Goal: Information Seeking & Learning: Check status

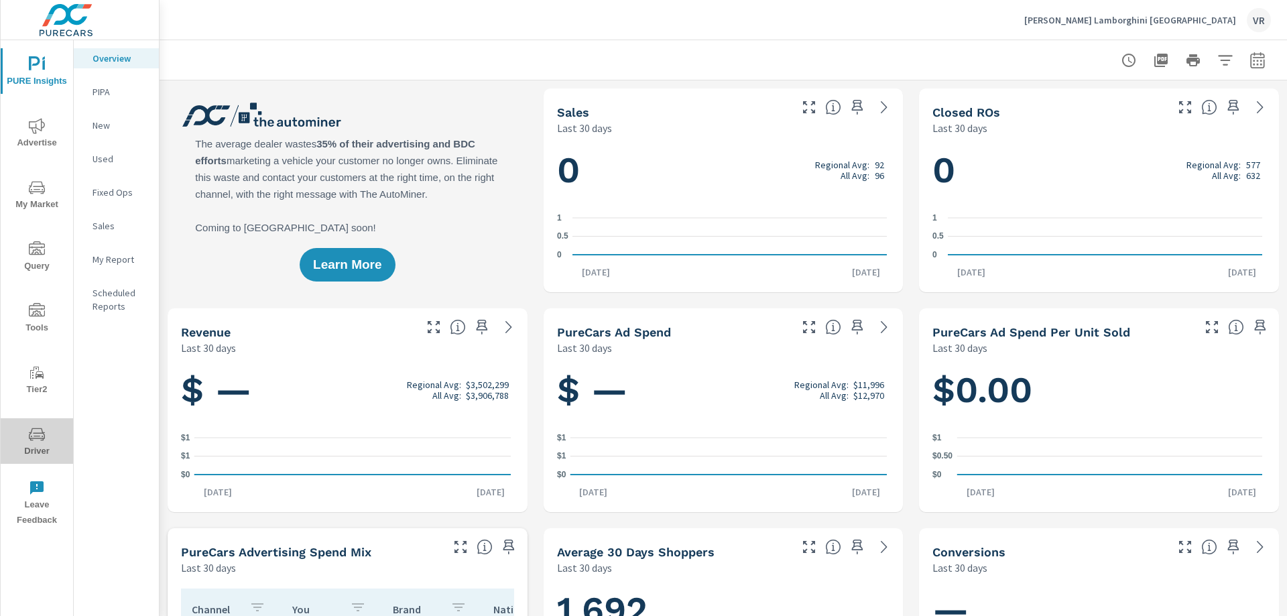
click at [44, 438] on icon "nav menu" at bounding box center [37, 434] width 16 height 13
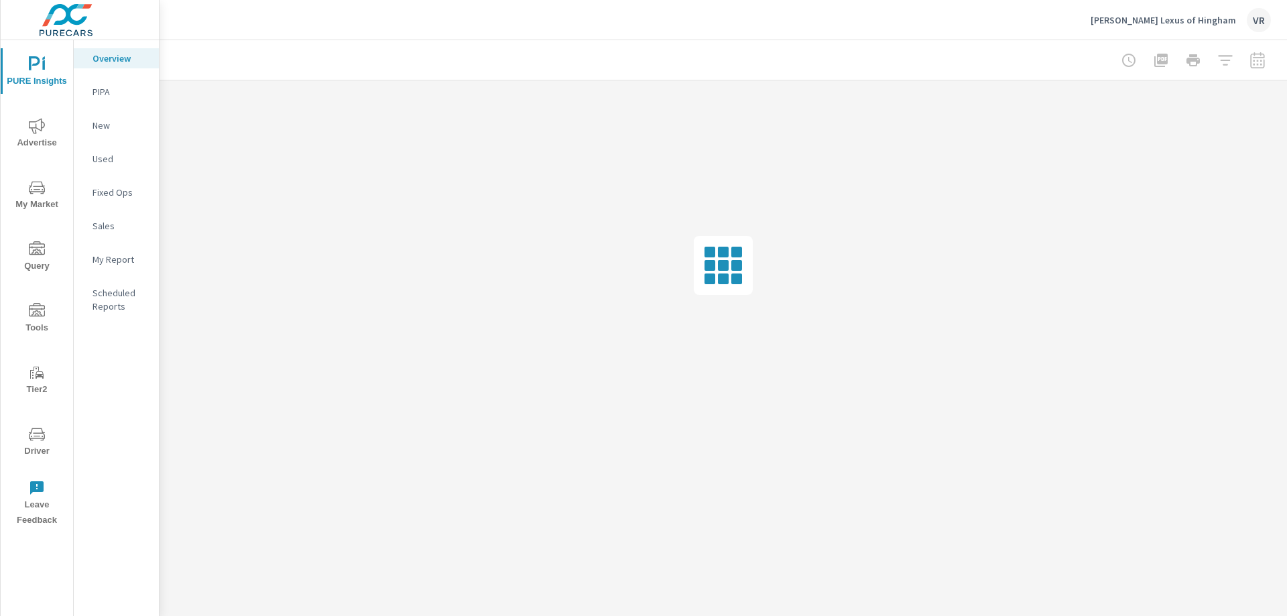
click at [43, 432] on icon "nav menu" at bounding box center [37, 434] width 16 height 13
click at [54, 435] on span "Driver" at bounding box center [37, 442] width 64 height 33
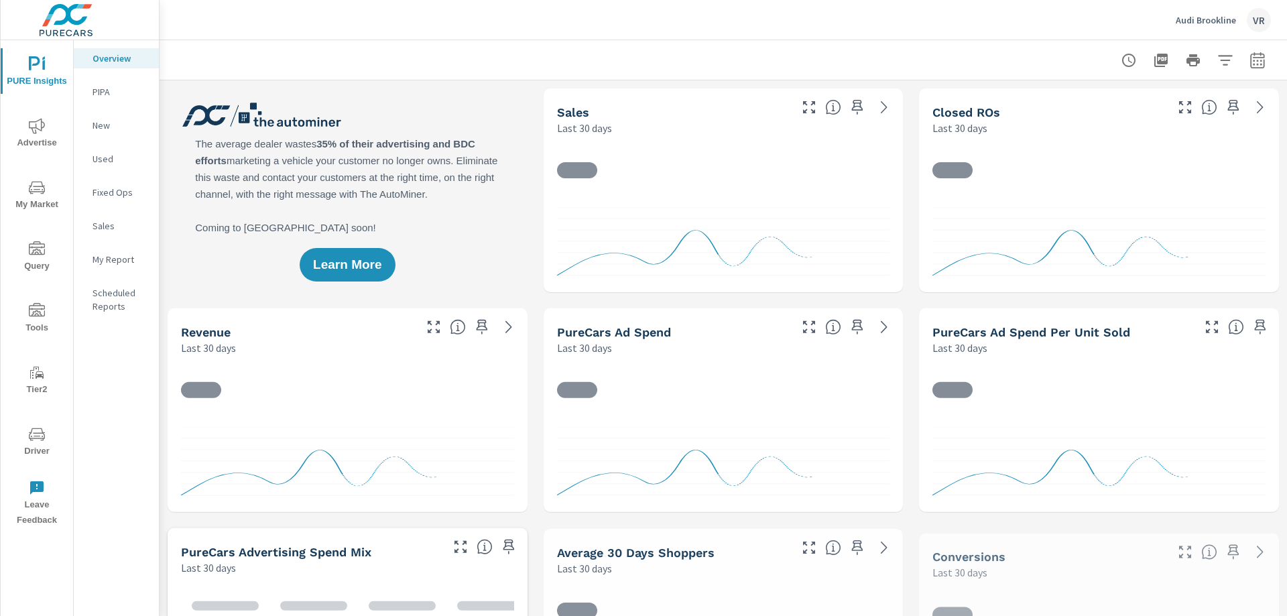
click at [33, 439] on icon "nav menu" at bounding box center [37, 434] width 16 height 16
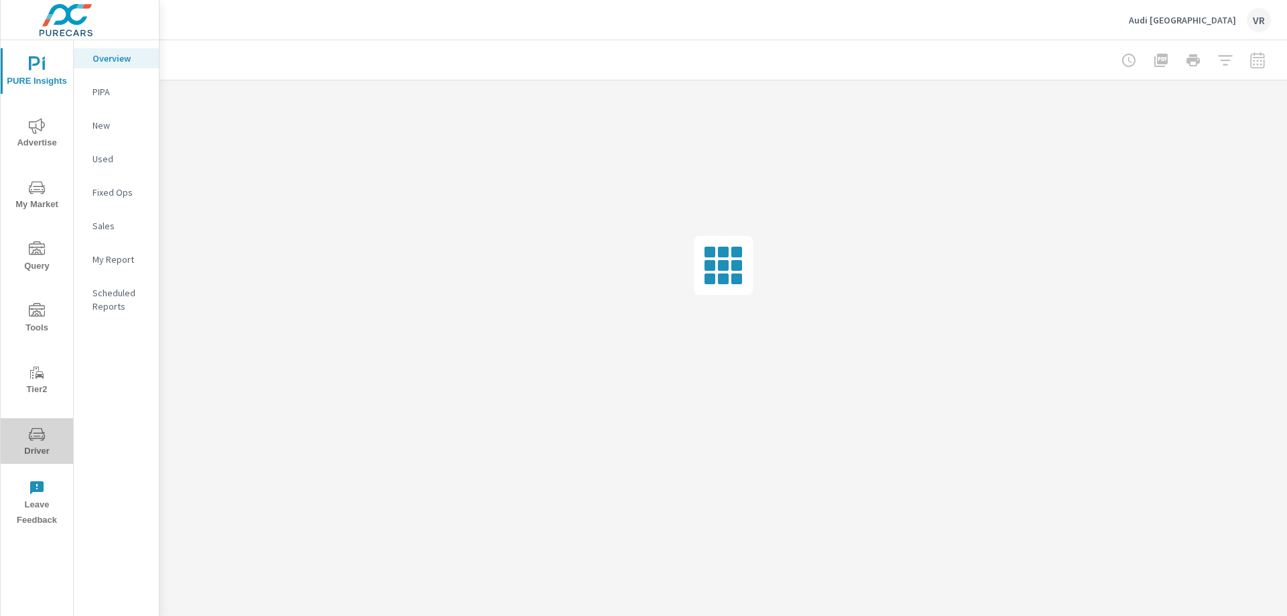
click at [38, 437] on icon "nav menu" at bounding box center [37, 434] width 16 height 16
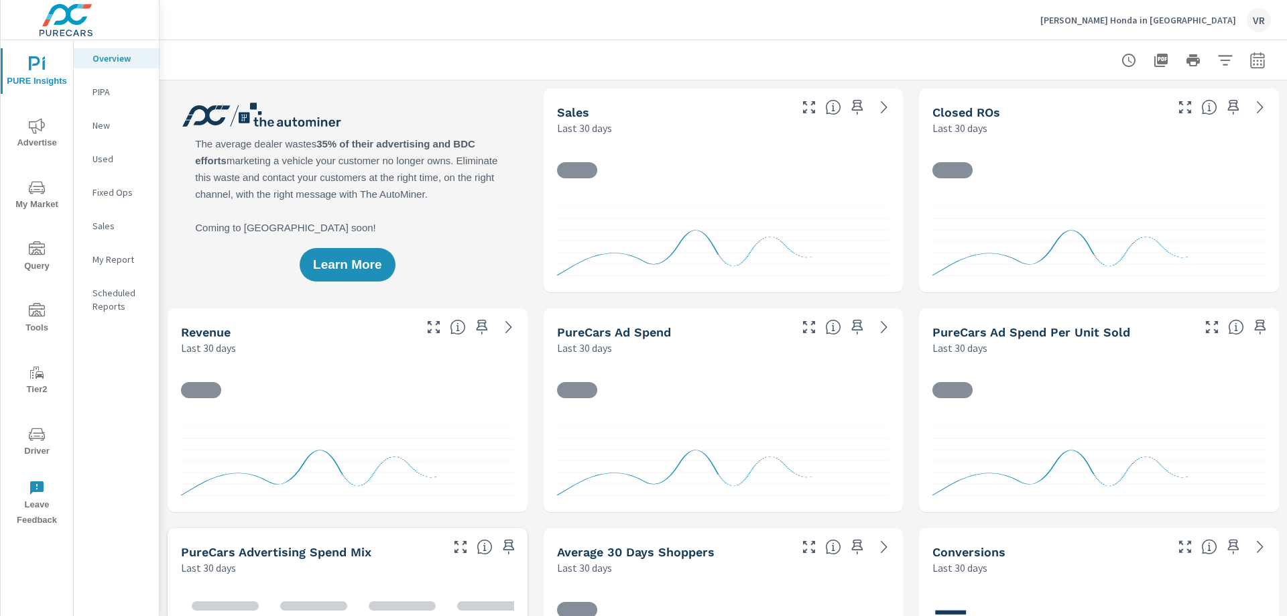
click at [41, 431] on icon "nav menu" at bounding box center [37, 434] width 16 height 16
click at [44, 441] on icon "nav menu" at bounding box center [37, 434] width 16 height 16
click at [41, 439] on icon "nav menu" at bounding box center [37, 434] width 16 height 16
click at [46, 427] on span "Driver" at bounding box center [37, 442] width 64 height 33
click at [36, 443] on span "Driver" at bounding box center [37, 442] width 64 height 33
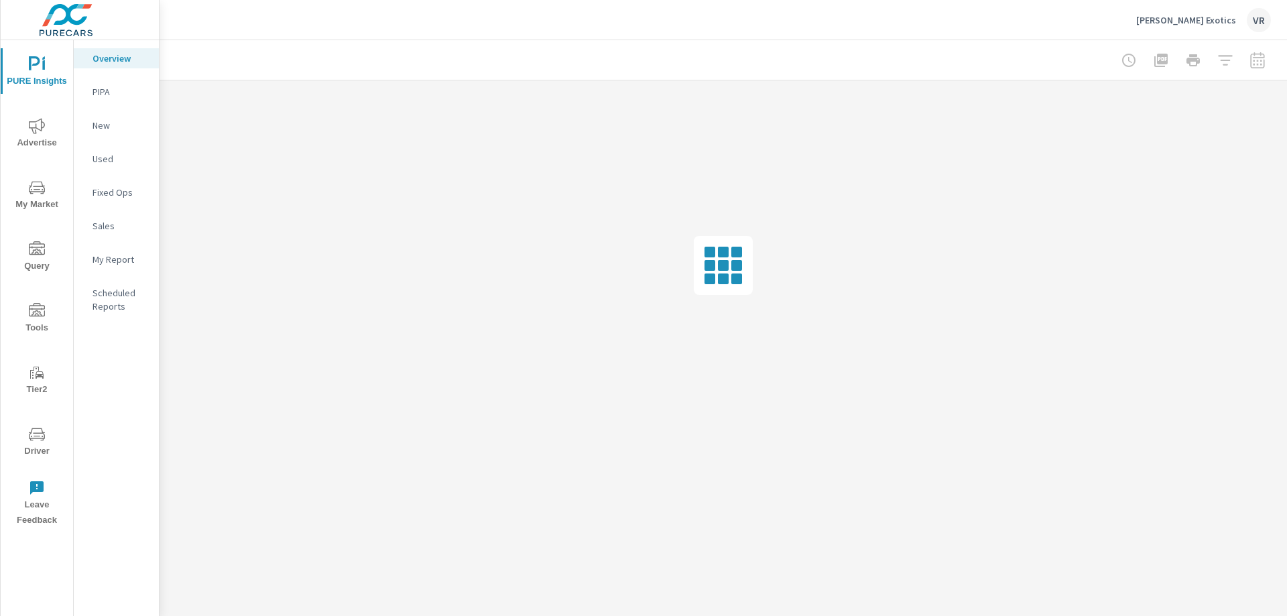
click at [27, 438] on span "Driver" at bounding box center [37, 442] width 64 height 33
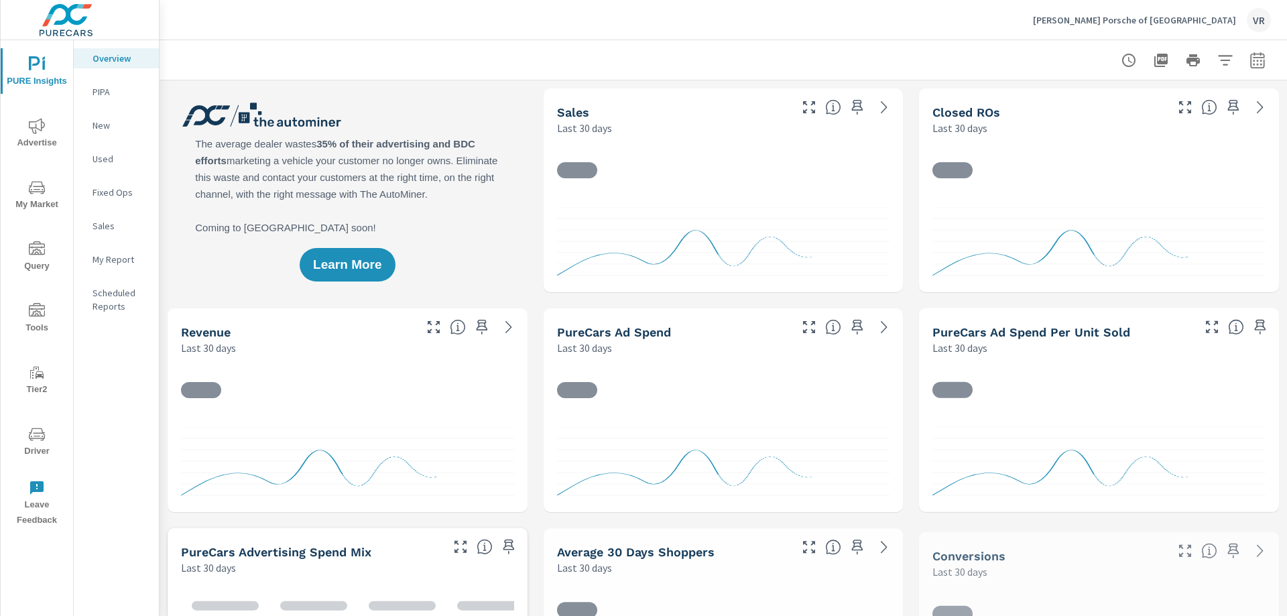
click at [43, 438] on icon "nav menu" at bounding box center [37, 434] width 16 height 13
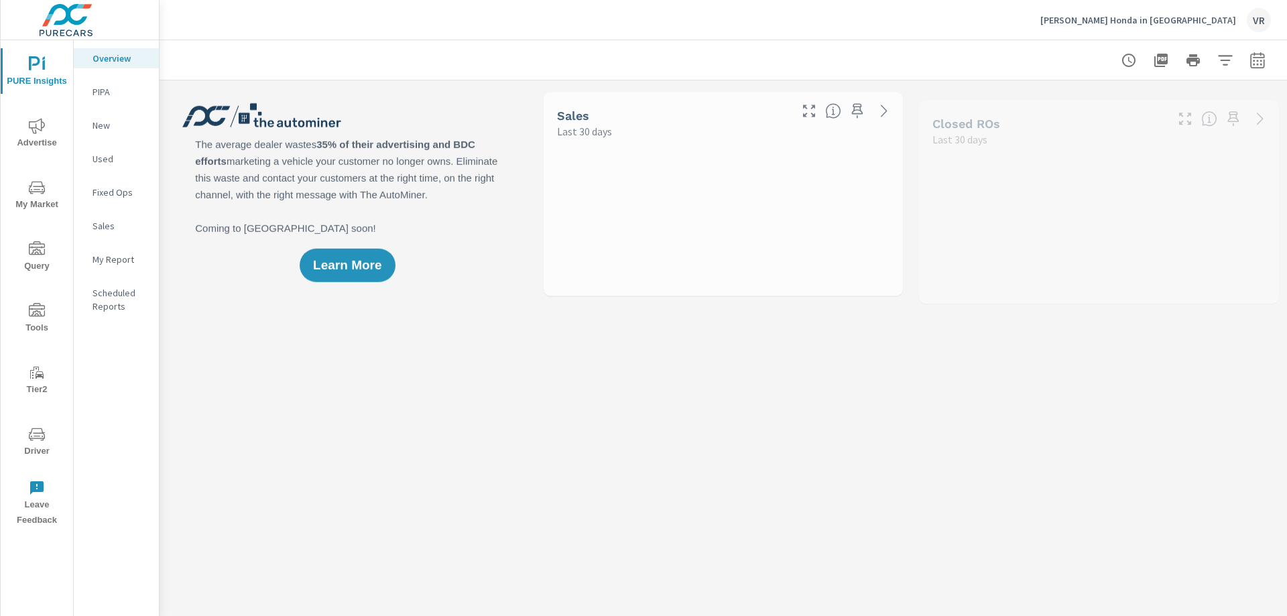
click at [26, 433] on span "Driver" at bounding box center [37, 442] width 64 height 33
